Goal: Find contact information: Obtain details needed to contact an individual or organization

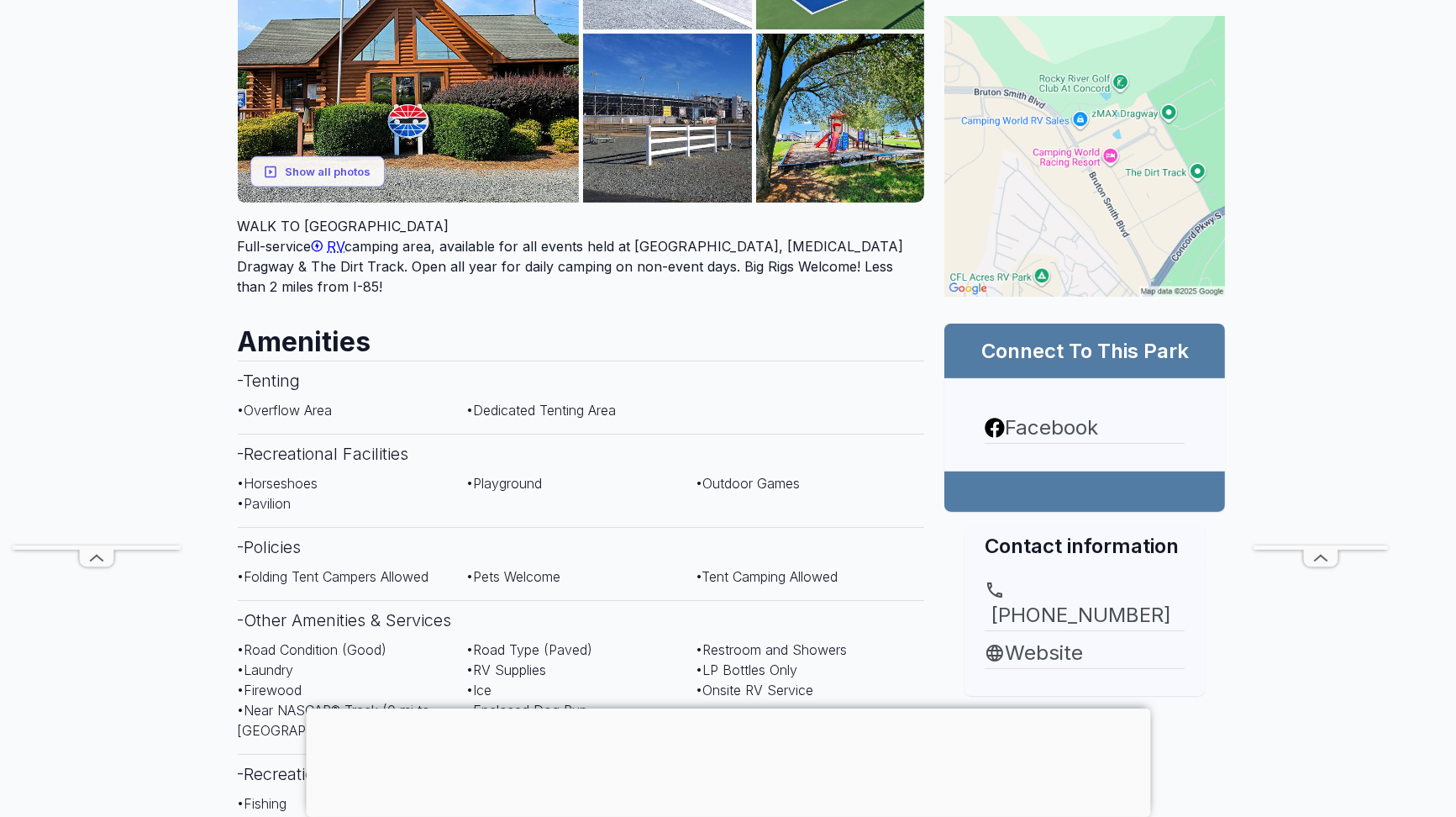
scroll to position [415, 0]
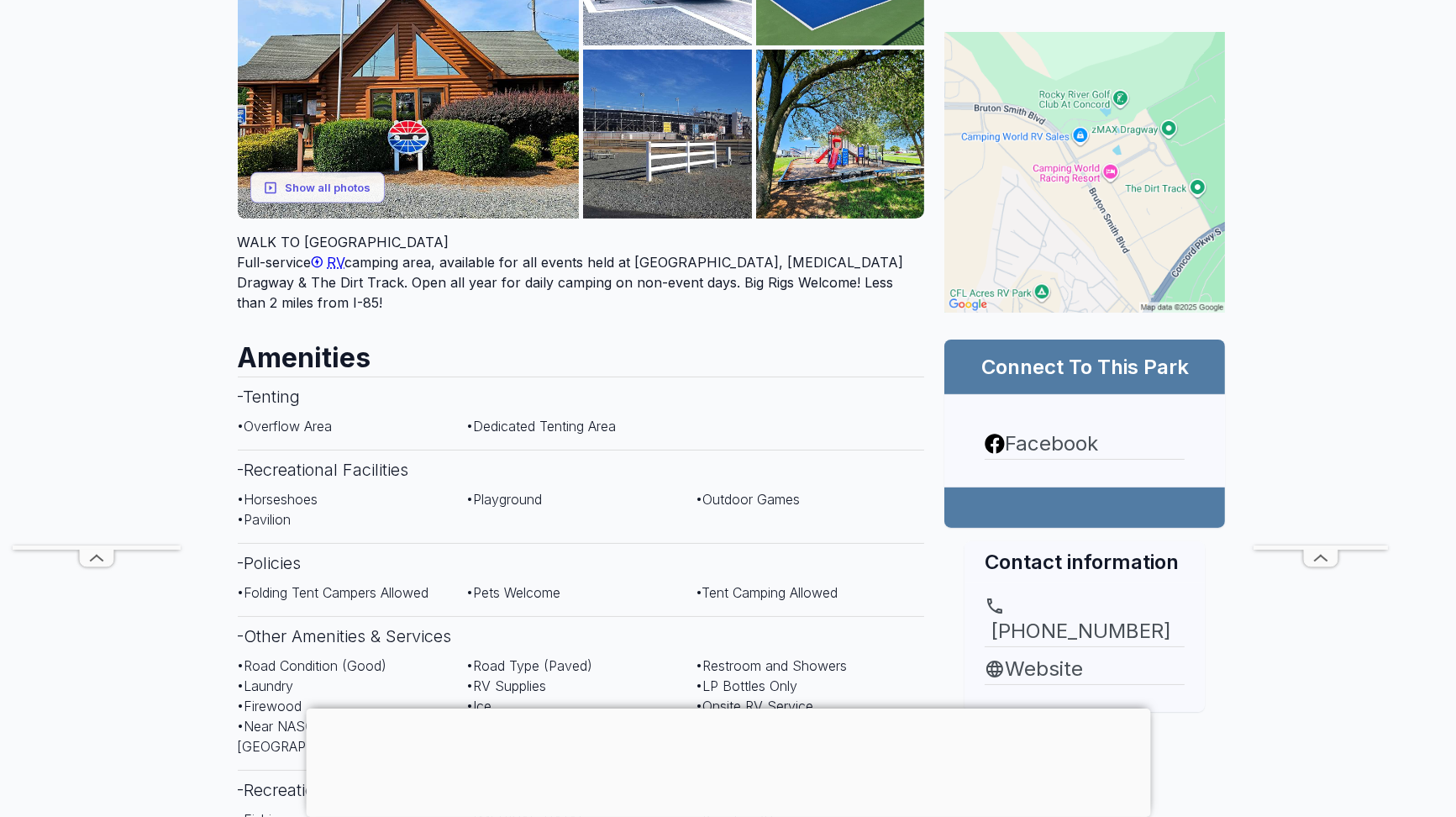
click at [982, 372] on h2 "Connect To This Park" at bounding box center [1084, 367] width 240 height 28
click at [1035, 361] on h2 "Connect To This Park" at bounding box center [1084, 367] width 240 height 28
click at [346, 254] on span "RV" at bounding box center [336, 262] width 18 height 17
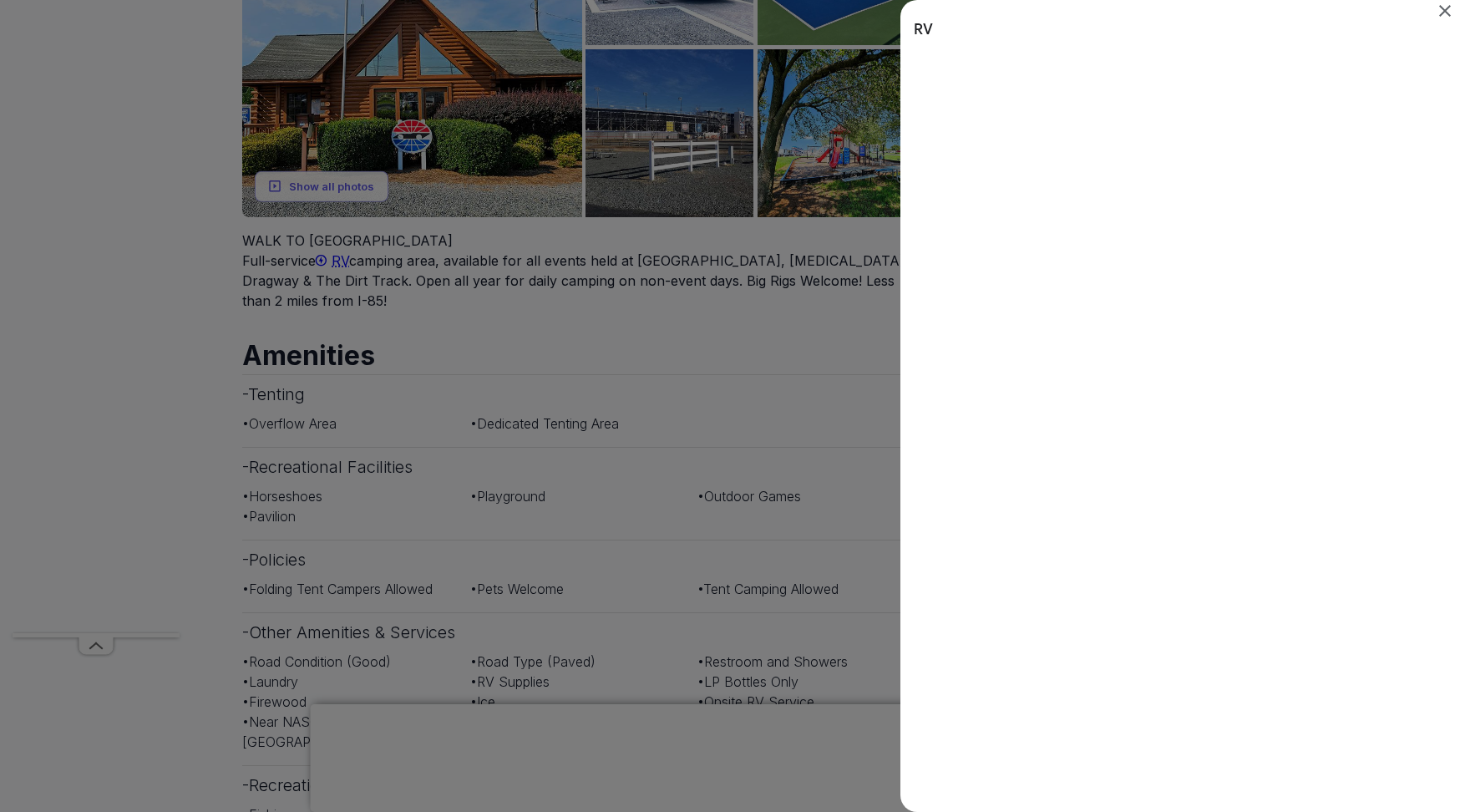
scroll to position [0, 0]
click at [1444, 10] on icon "Close" at bounding box center [1444, 10] width 12 height 12
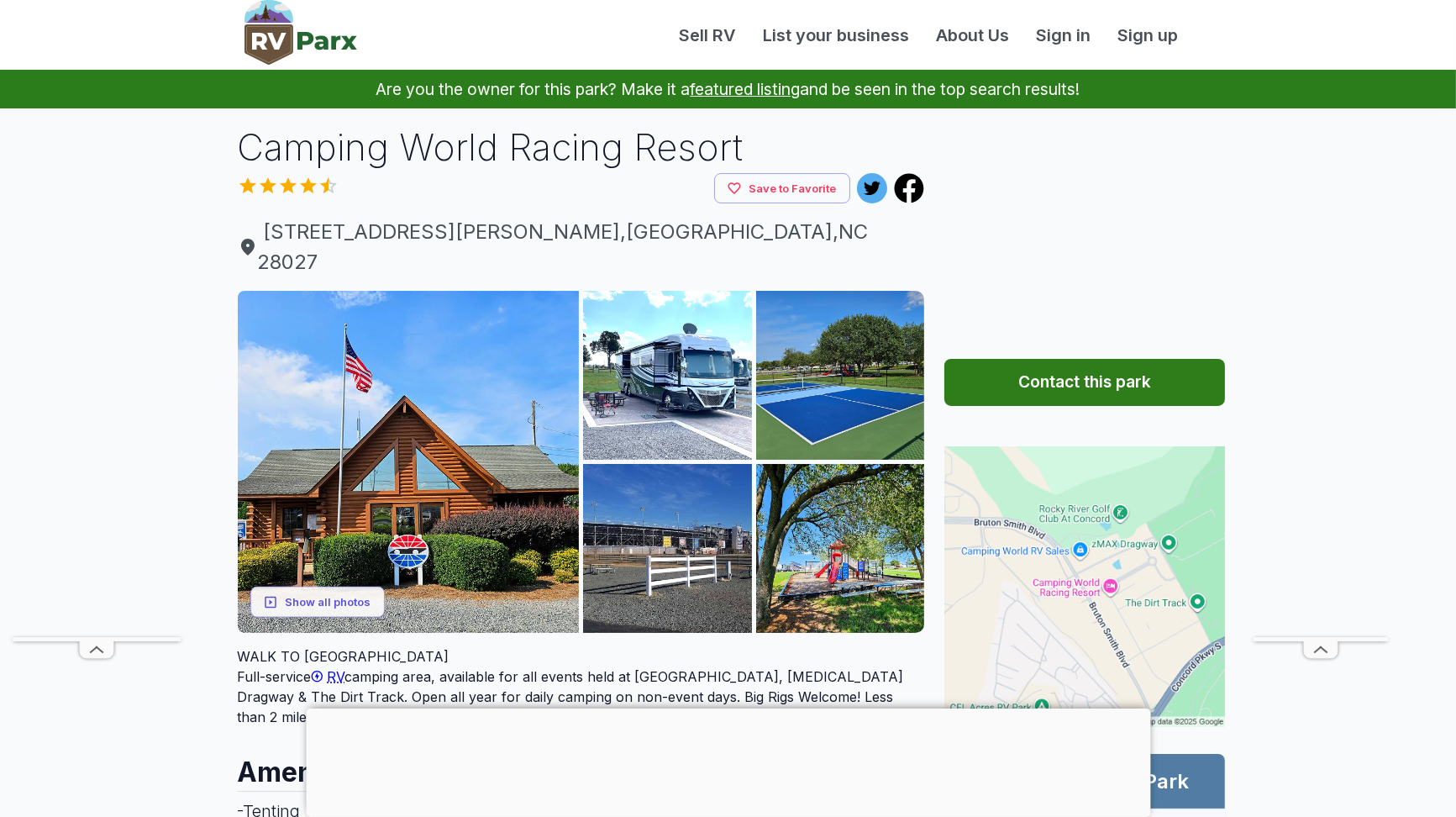
click at [1082, 389] on button "Contact this park" at bounding box center [1084, 382] width 281 height 47
